Goal: Information Seeking & Learning: Learn about a topic

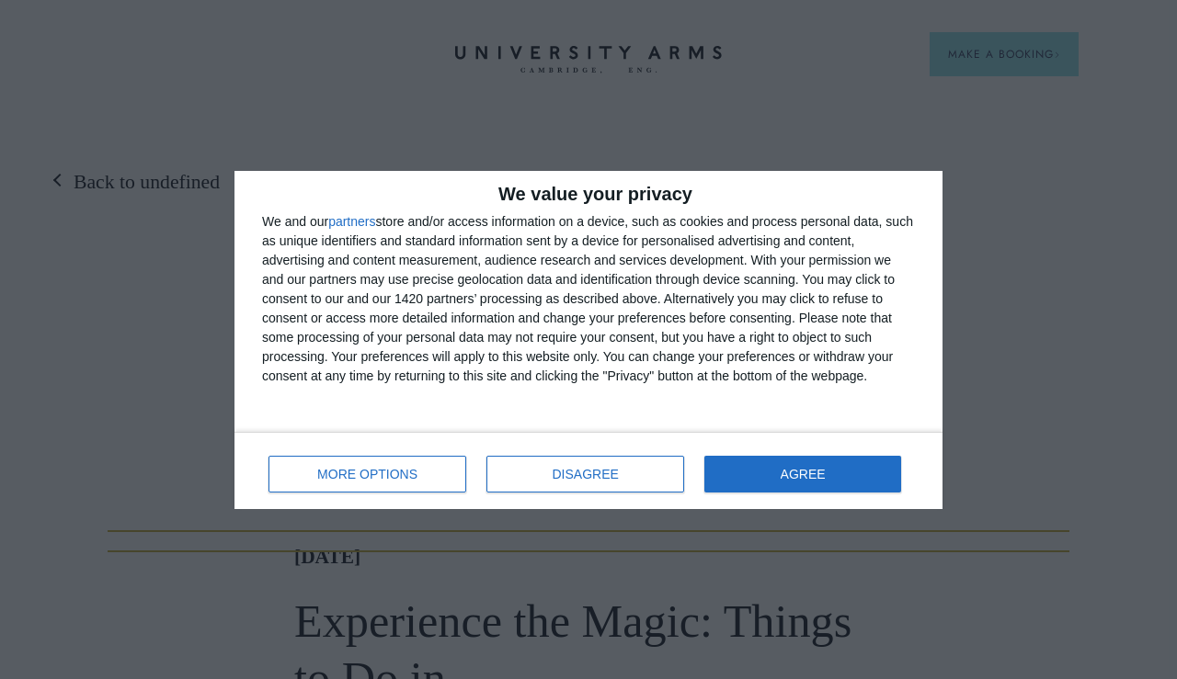
scroll to position [10, 0]
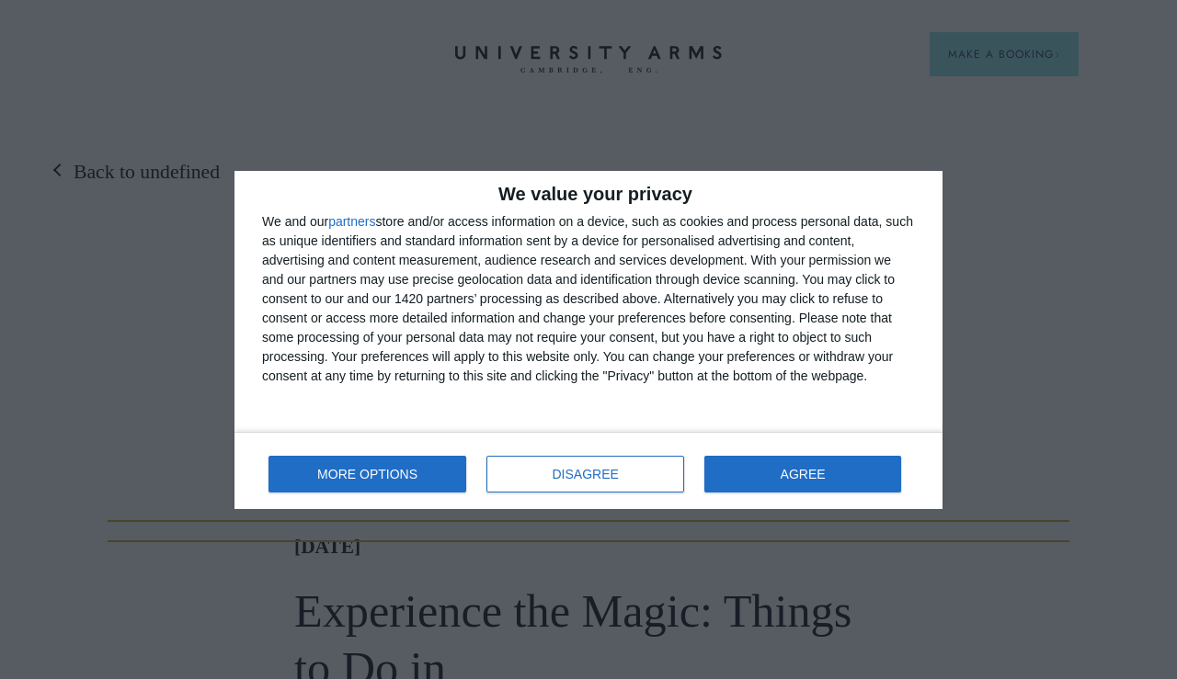
click at [386, 471] on span "MORE OPTIONS" at bounding box center [367, 474] width 100 height 13
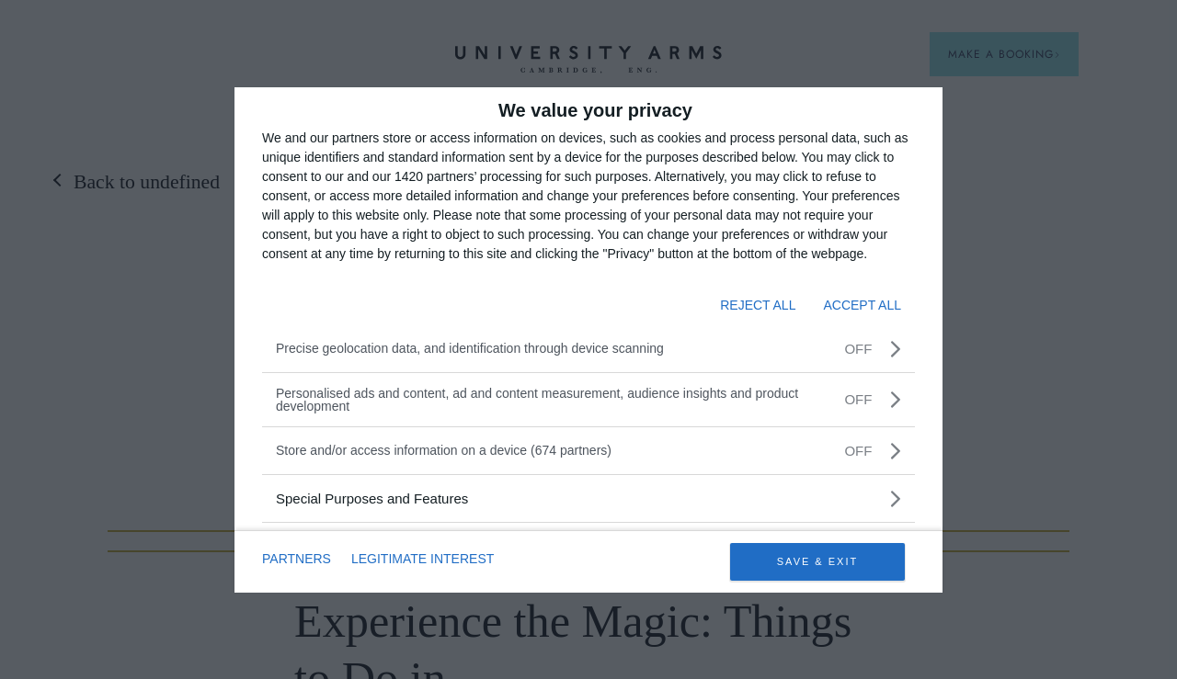
scroll to position [0, 0]
click at [1013, 293] on div "We value your privacy We and our partners store or access information on device…" at bounding box center [588, 339] width 1177 height 679
click at [741, 302] on button "REJECT ALL" at bounding box center [757, 305] width 75 height 31
click at [759, 300] on button "REJECT ALL" at bounding box center [757, 305] width 75 height 31
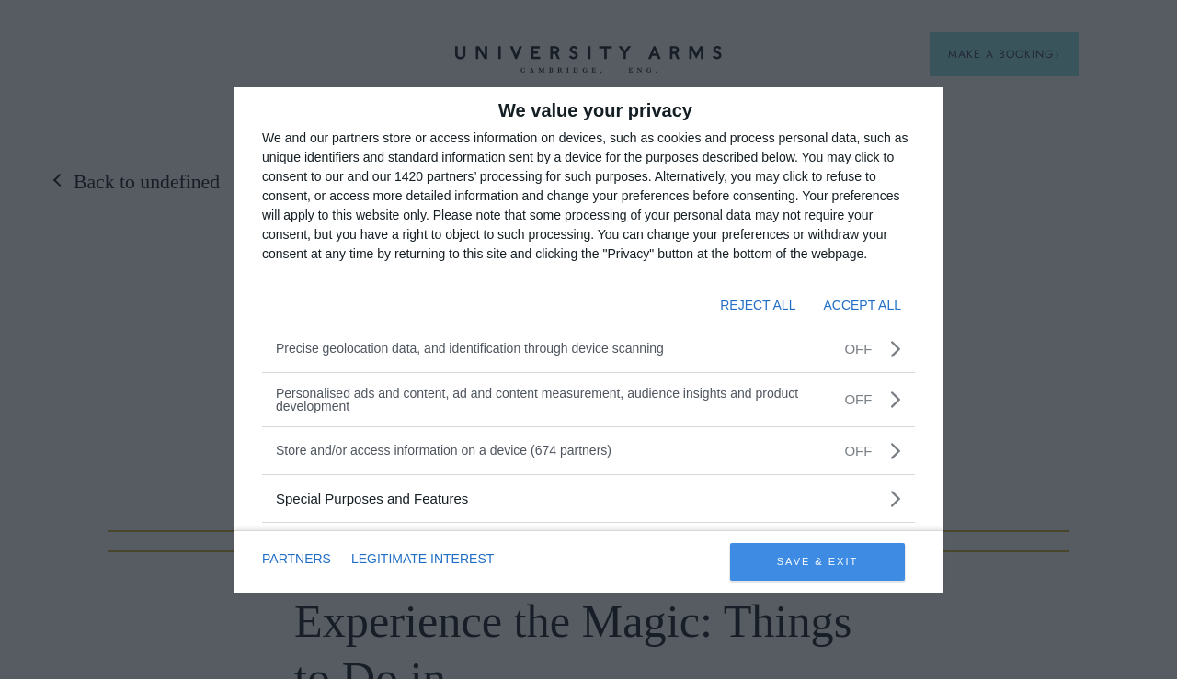
click at [793, 558] on button "SAVE & EXIT" at bounding box center [817, 562] width 175 height 38
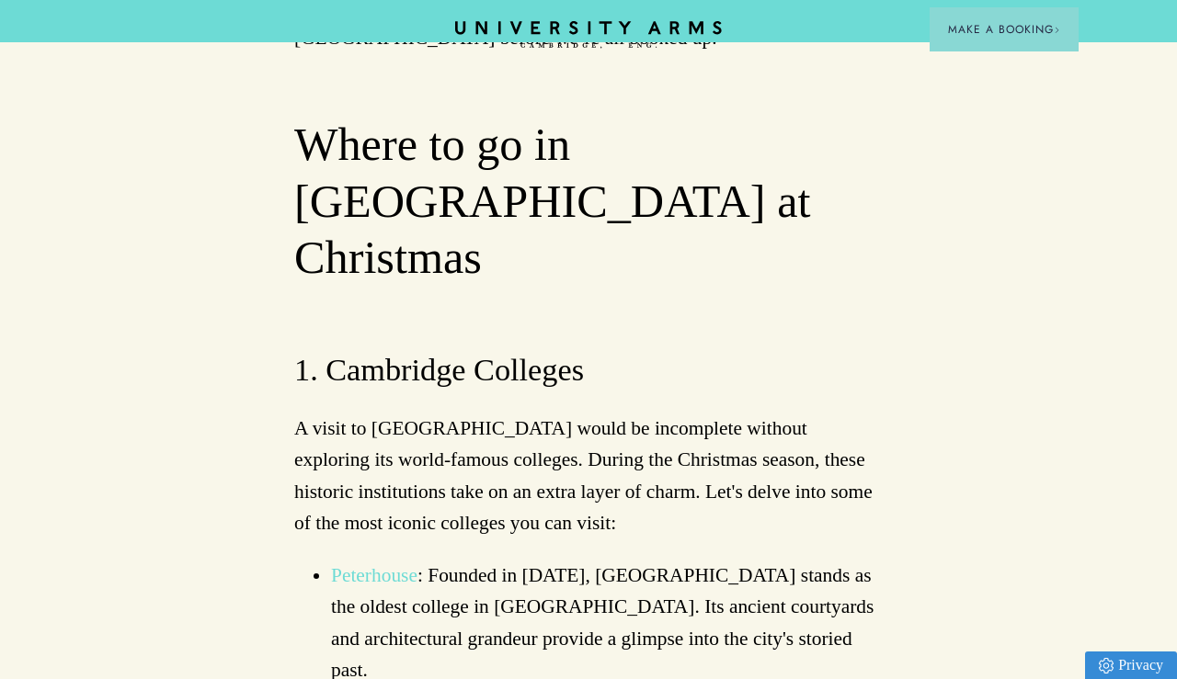
scroll to position [1125, 0]
